Goal: Navigation & Orientation: Find specific page/section

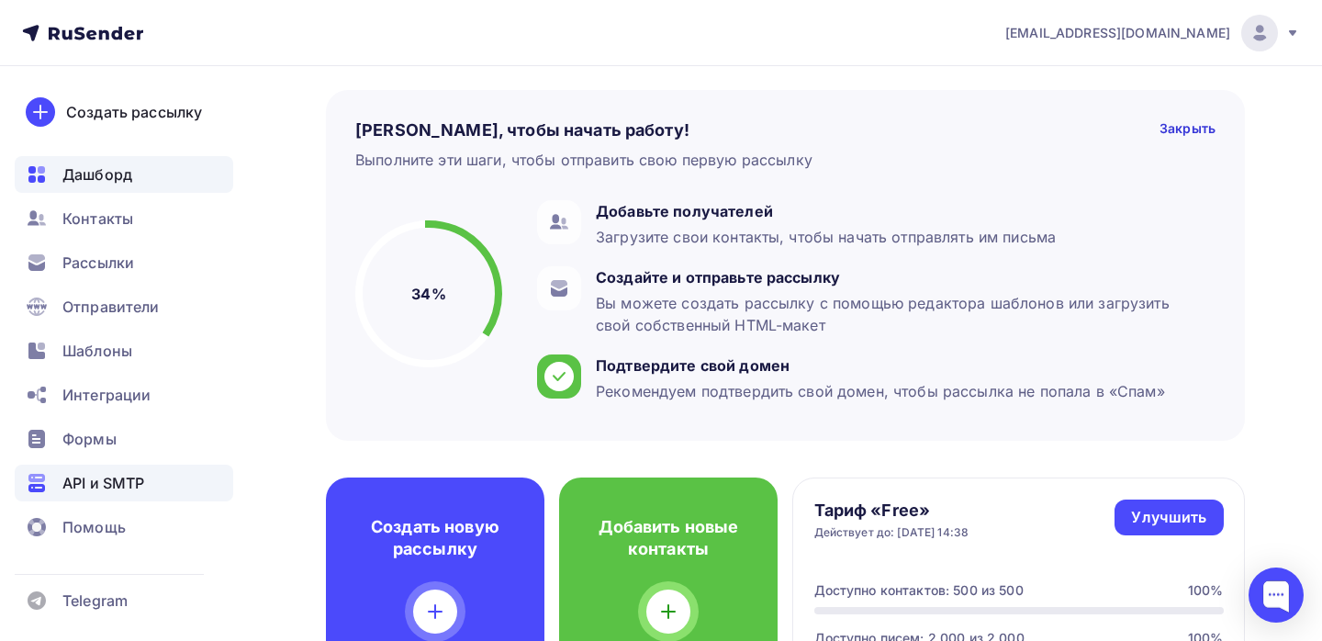
scroll to position [83, 0]
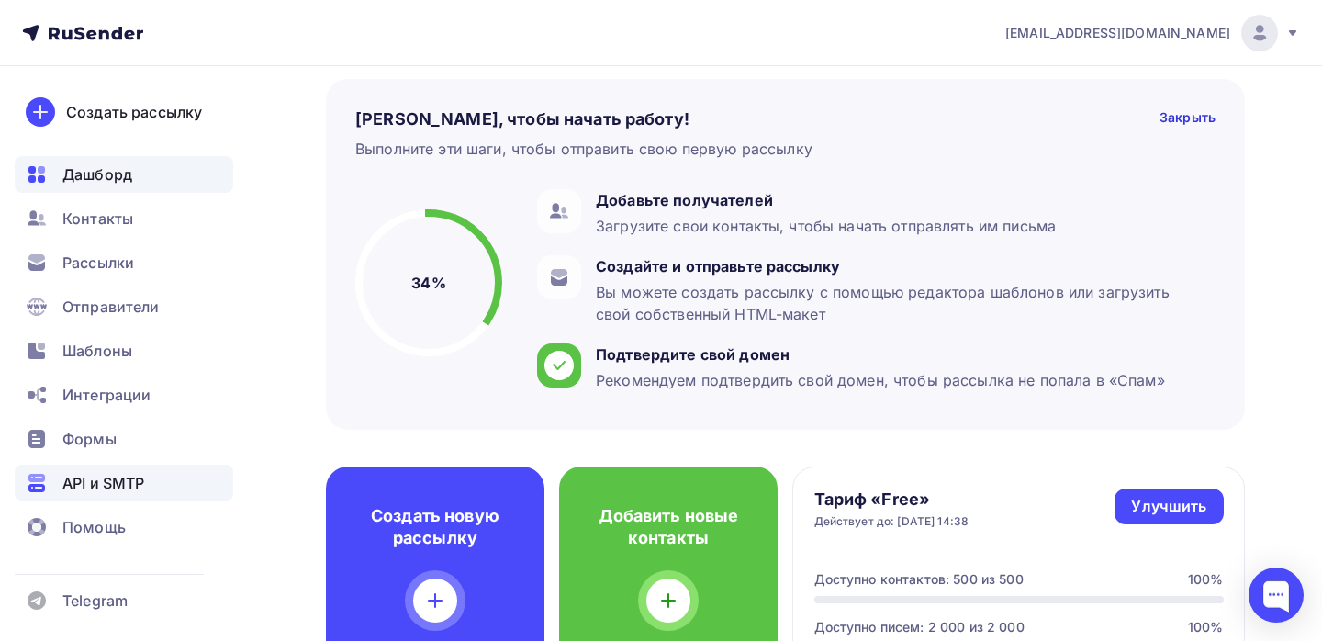
click at [103, 485] on span "API и SMTP" at bounding box center [103, 483] width 82 height 22
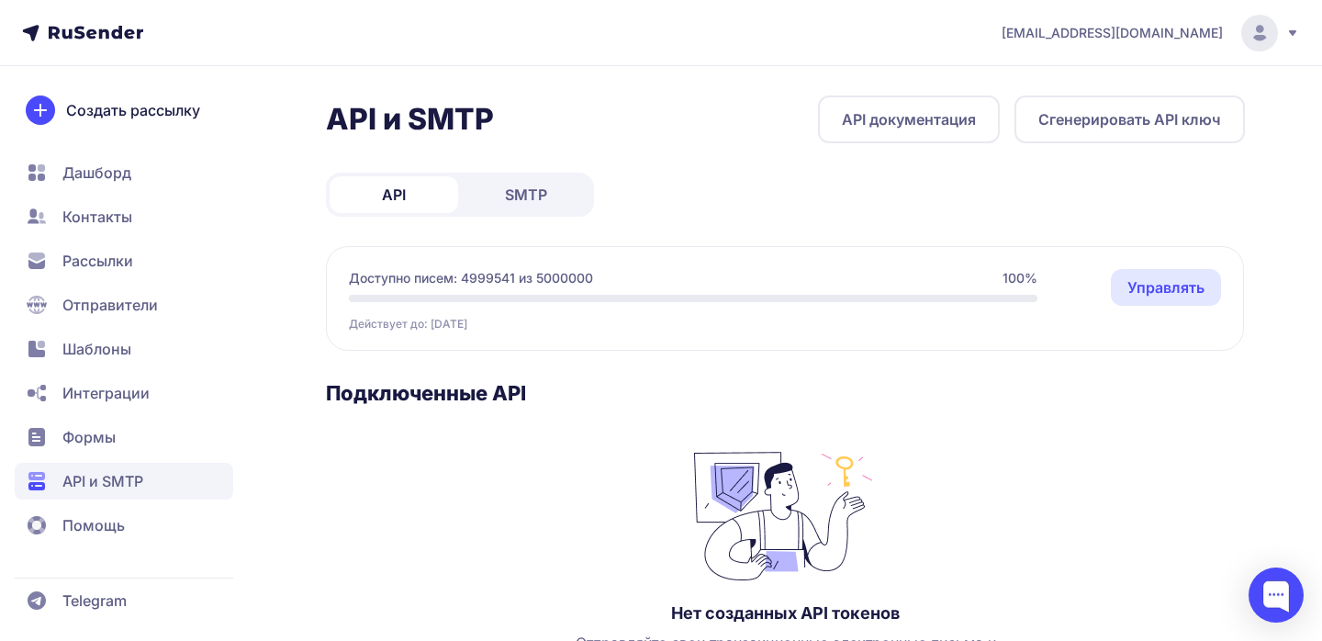
click at [557, 207] on link "SMTP" at bounding box center [526, 194] width 129 height 37
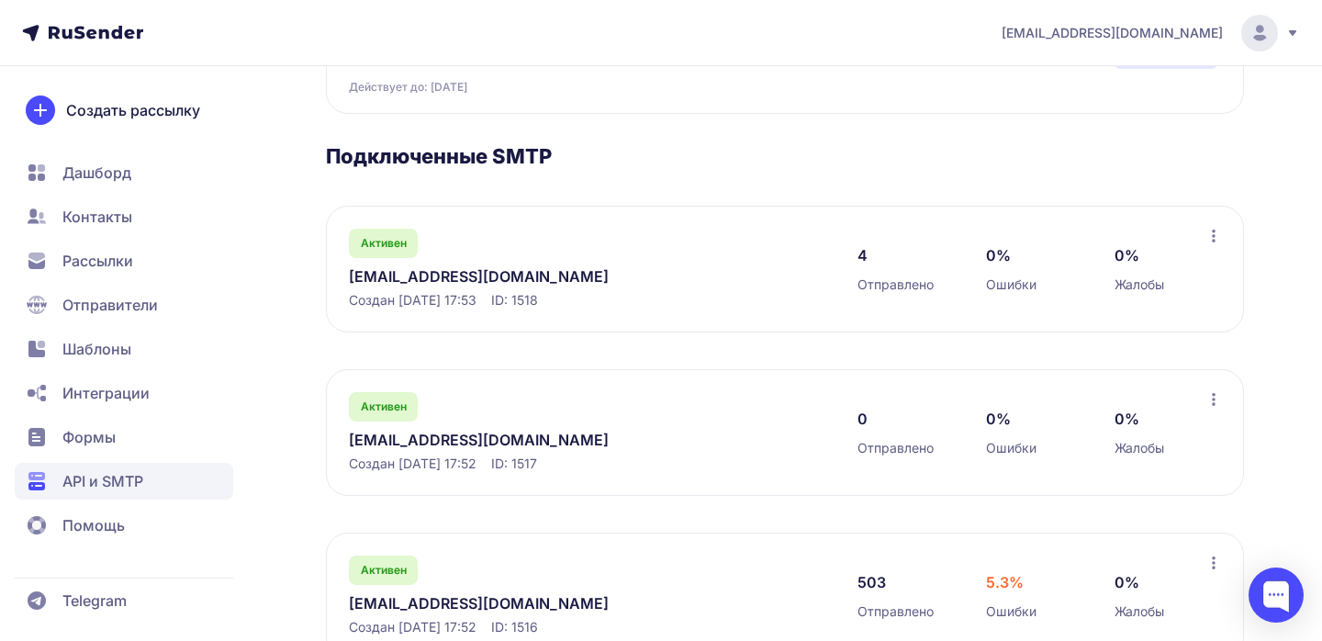
scroll to position [239, 0]
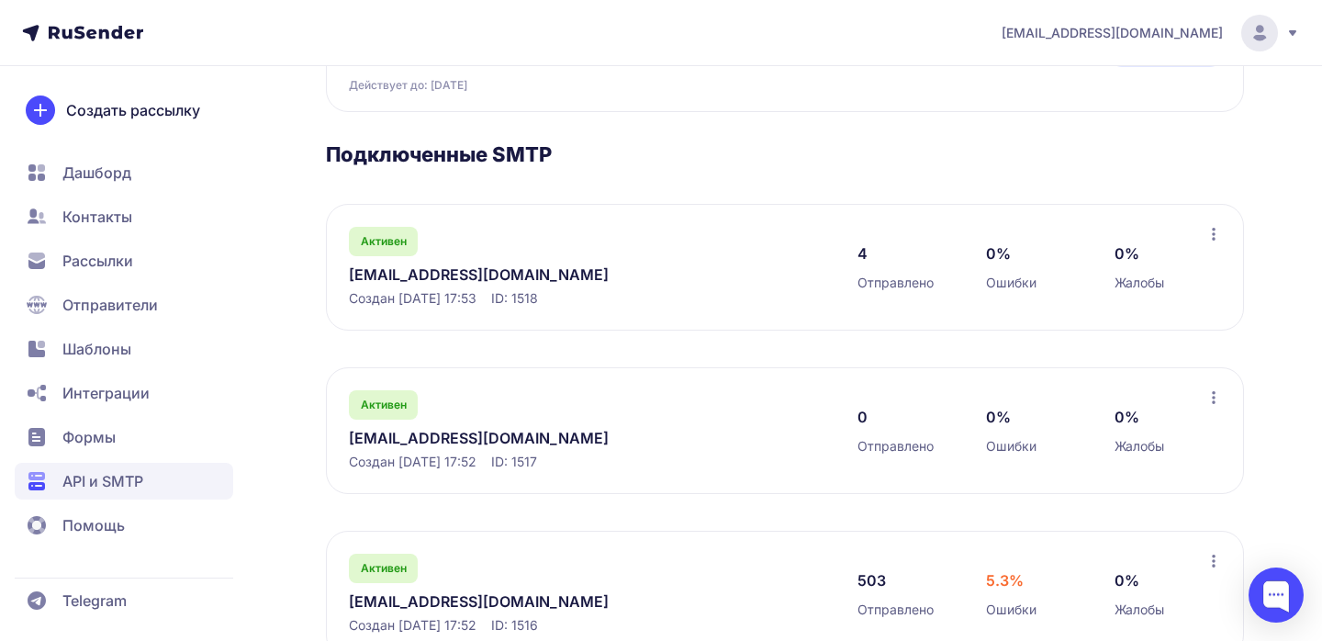
click at [401, 276] on link "[EMAIL_ADDRESS][DOMAIN_NAME]" at bounding box center [537, 274] width 376 height 22
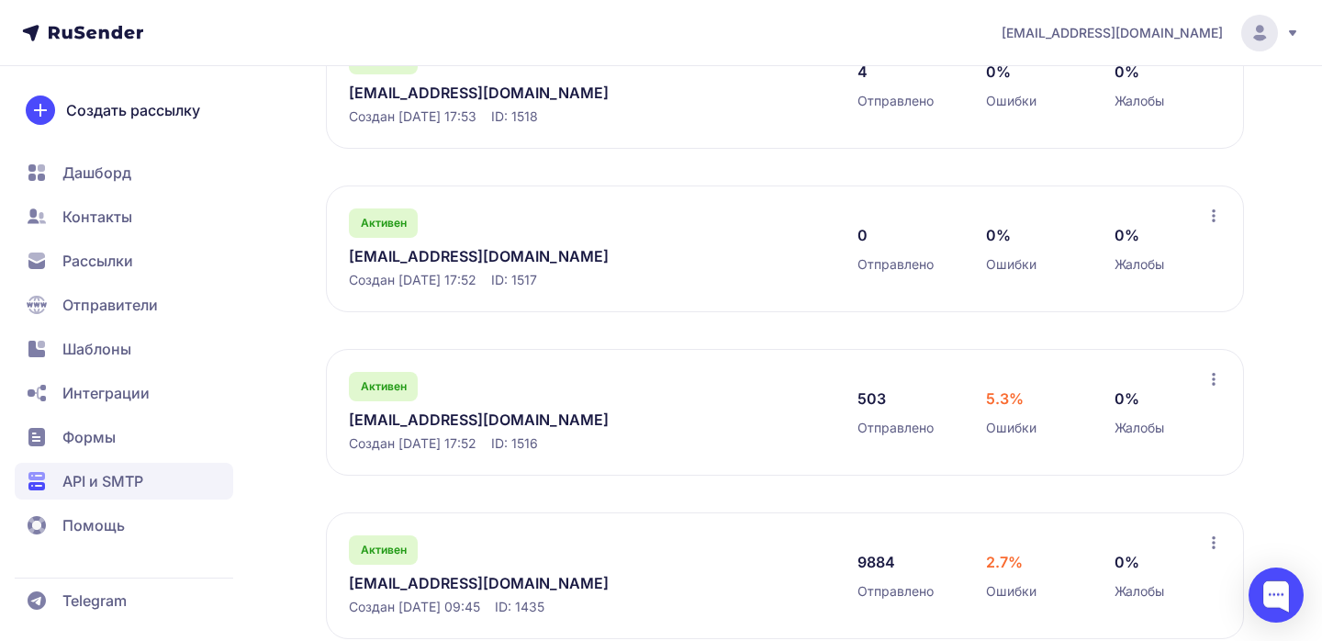
scroll to position [466, 0]
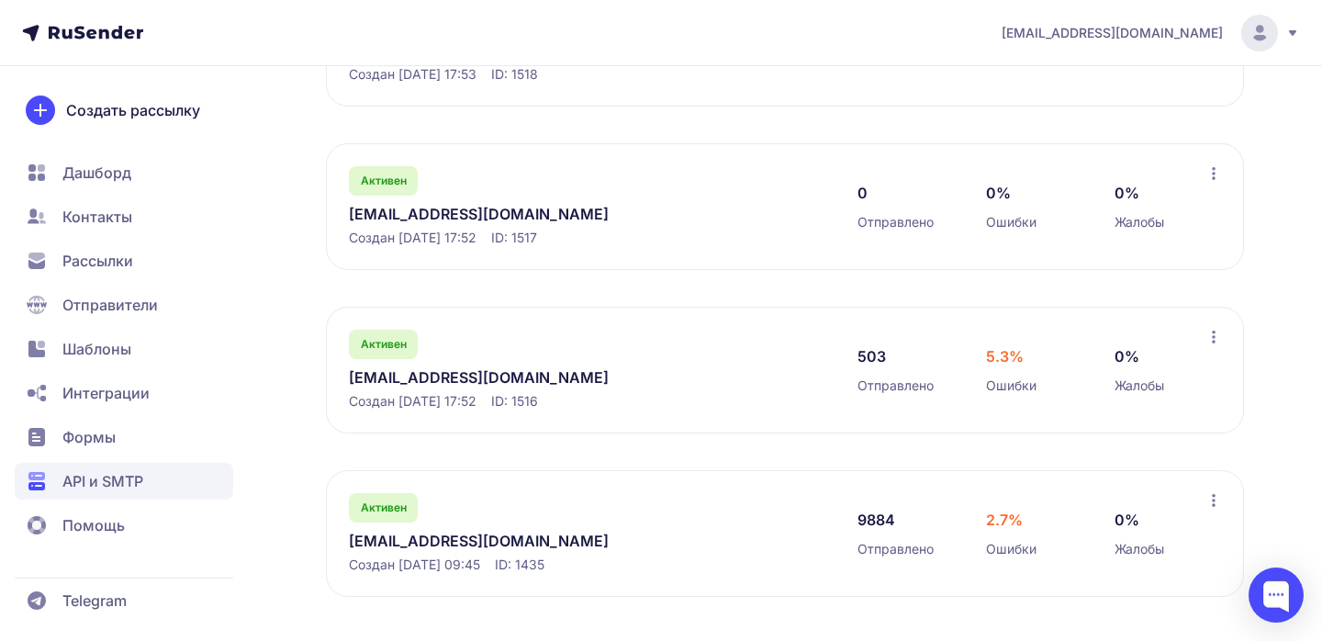
click at [398, 538] on link "[EMAIL_ADDRESS][DOMAIN_NAME]" at bounding box center [537, 541] width 376 height 22
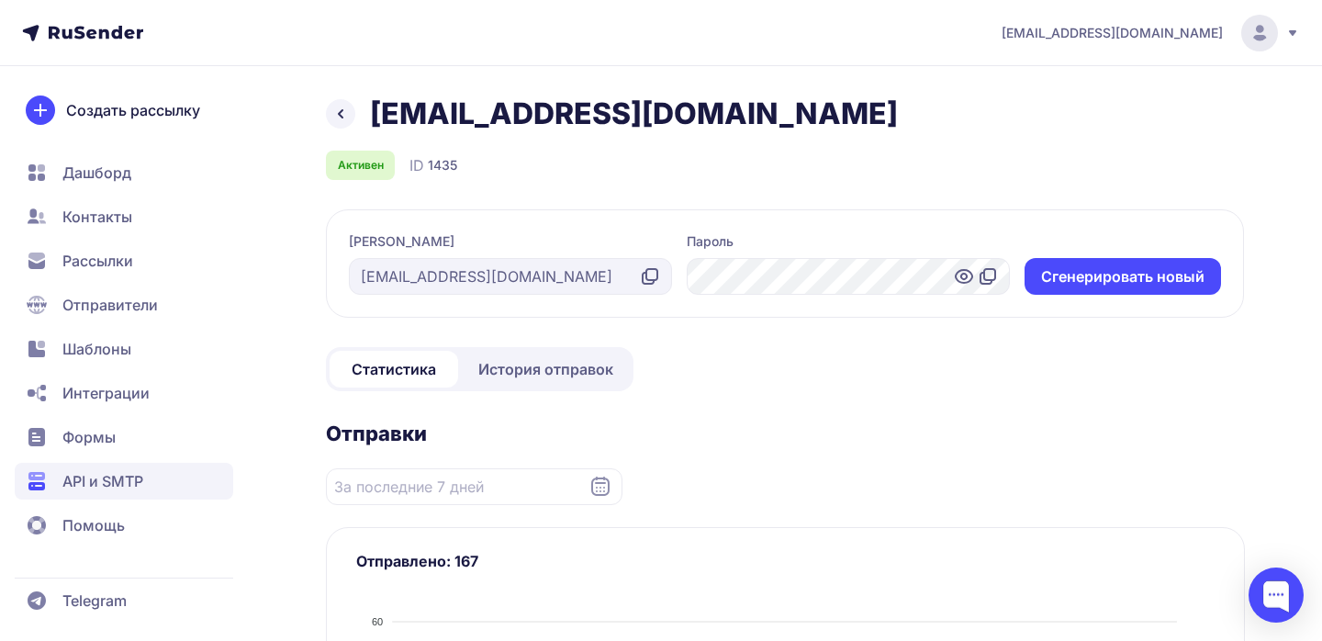
click at [507, 357] on link "История отправок" at bounding box center [546, 369] width 168 height 37
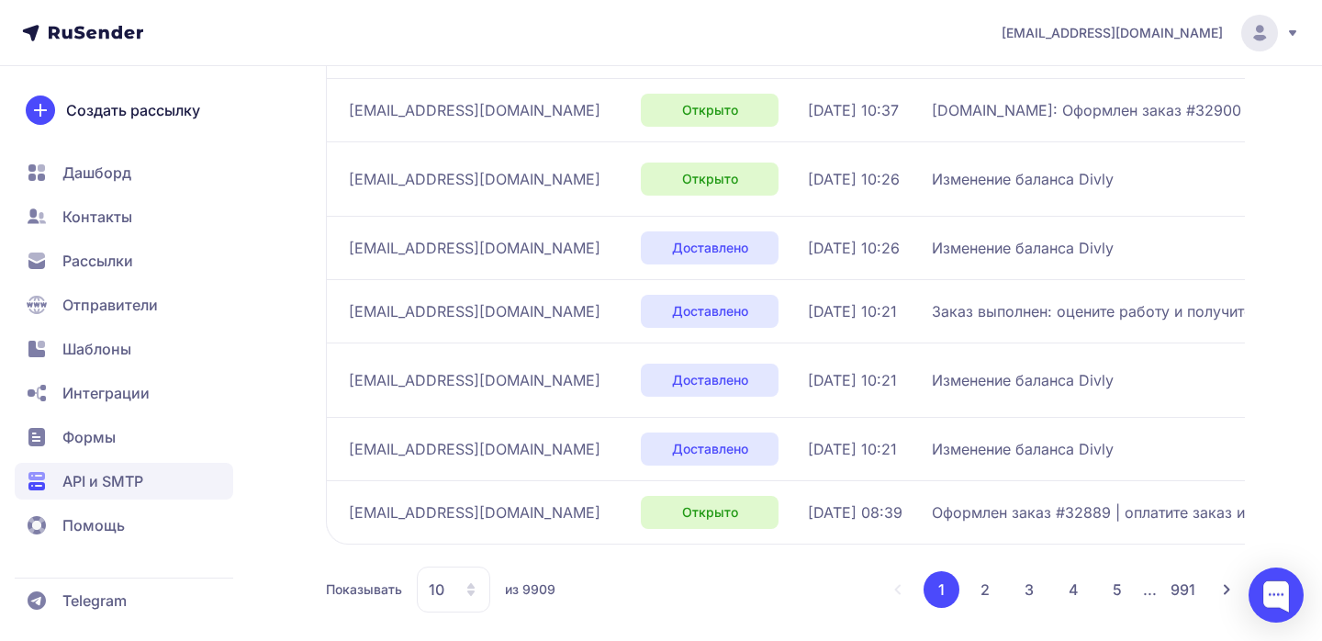
scroll to position [570, 0]
